Goal: Task Accomplishment & Management: Use online tool/utility

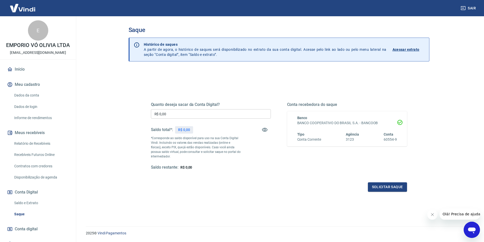
click at [212, 128] on div "Saldo total*: R$ 0,00" at bounding box center [211, 130] width 120 height 12
click at [197, 110] on input "R$ 0,00" at bounding box center [211, 113] width 120 height 9
type input "R$ 3.059,30"
drag, startPoint x: 197, startPoint y: 130, endPoint x: 182, endPoint y: 131, distance: 14.5
click at [182, 131] on p "R$ 3.059,30" at bounding box center [187, 129] width 19 height 5
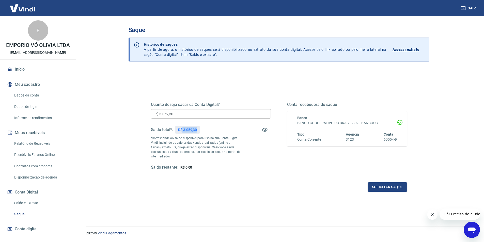
copy p "3.059,30"
click at [376, 186] on button "Solicitar saque" at bounding box center [387, 186] width 39 height 9
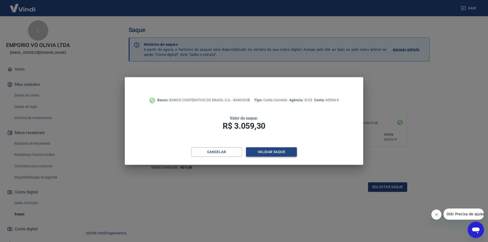
click at [288, 151] on button "Validar saque" at bounding box center [271, 151] width 51 height 9
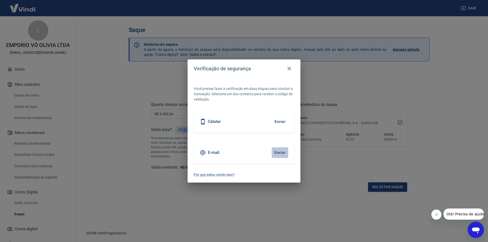
click at [282, 153] on button "Enviar" at bounding box center [279, 152] width 17 height 11
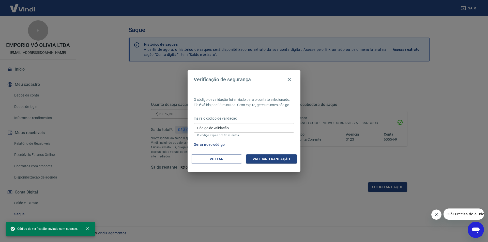
click at [208, 131] on input "Código de validação" at bounding box center [244, 127] width 101 height 9
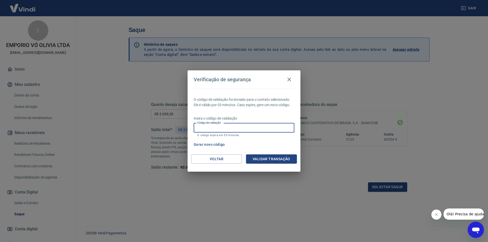
paste input "211357"
type input "211357"
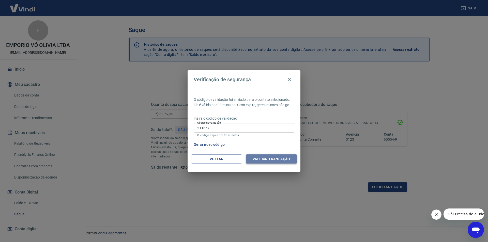
click at [253, 156] on button "Validar transação" at bounding box center [271, 158] width 51 height 9
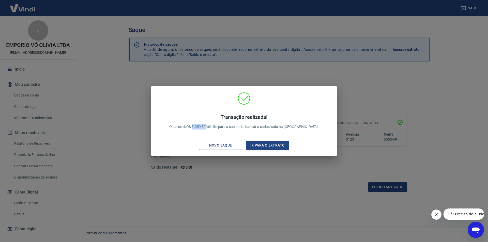
drag, startPoint x: 218, startPoint y: 125, endPoint x: 205, endPoint y: 124, distance: 13.0
click at [205, 124] on p "Transação realizada! O saque de R$ 3.059,30 foi feito para a sua conta bancária…" at bounding box center [244, 121] width 150 height 15
copy p "3.059,30"
